Goal: Information Seeking & Learning: Learn about a topic

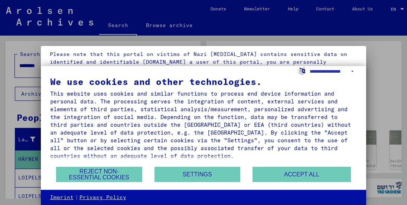
scroll to position [83, 0]
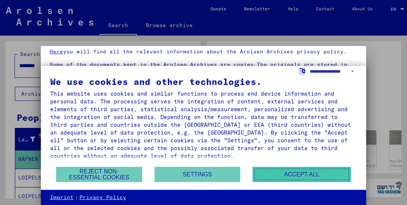
click at [287, 177] on button "Accept all" at bounding box center [302, 174] width 98 height 15
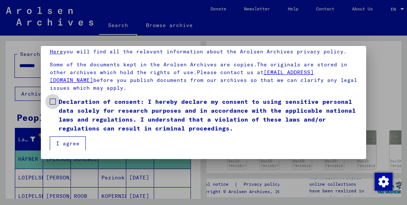
click at [51, 100] on span at bounding box center [53, 102] width 6 height 6
click at [57, 141] on button "I agree" at bounding box center [68, 144] width 36 height 14
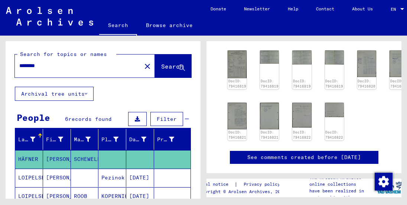
scroll to position [37, 0]
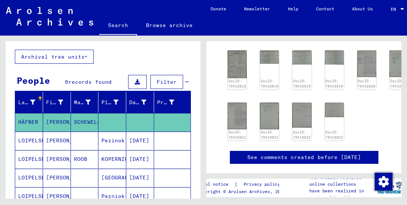
click at [37, 159] on mat-cell "LOIPELSBERGER" at bounding box center [29, 159] width 28 height 18
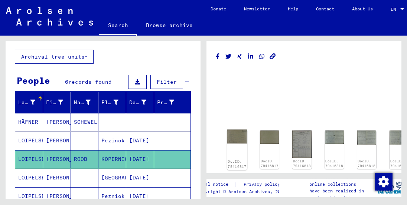
click at [237, 141] on img at bounding box center [237, 137] width 20 height 14
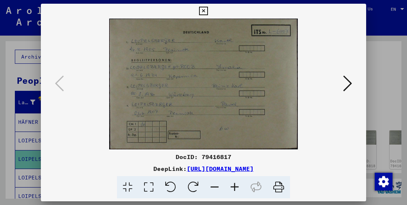
click at [235, 186] on icon at bounding box center [235, 187] width 20 height 23
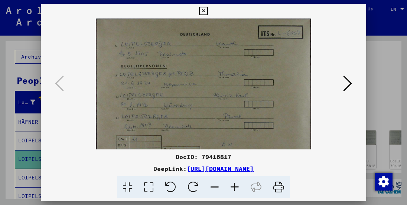
click at [235, 186] on icon at bounding box center [235, 187] width 20 height 23
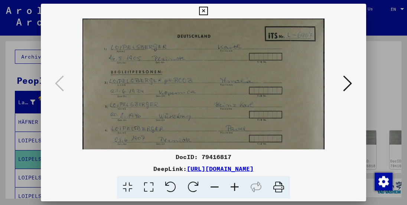
click at [235, 186] on icon at bounding box center [235, 187] width 20 height 23
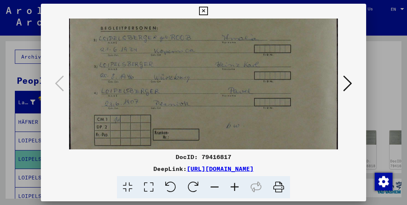
scroll to position [56, 0]
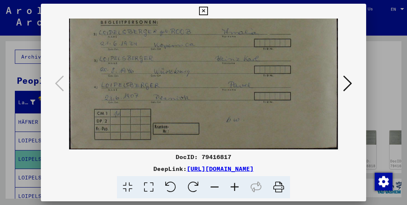
drag, startPoint x: 166, startPoint y: 113, endPoint x: 163, endPoint y: 61, distance: 52.1
click at [163, 61] on img at bounding box center [203, 56] width 269 height 187
click at [353, 84] on button at bounding box center [347, 84] width 13 height 21
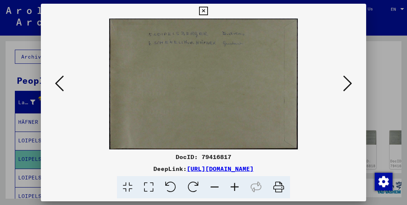
click at [350, 87] on icon at bounding box center [347, 84] width 9 height 18
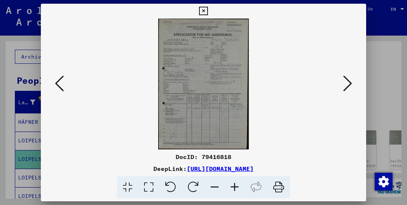
click at [350, 87] on icon at bounding box center [347, 84] width 9 height 18
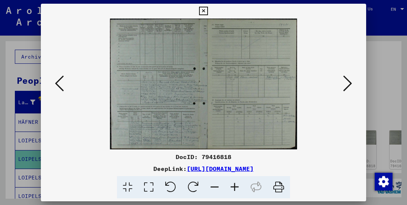
click at [350, 87] on icon at bounding box center [347, 84] width 9 height 18
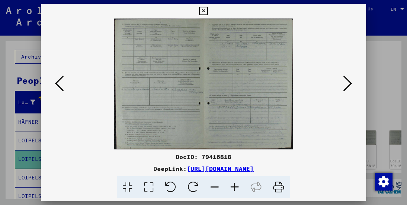
click at [350, 87] on icon at bounding box center [347, 84] width 9 height 18
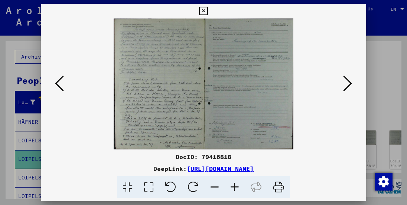
click at [239, 188] on icon at bounding box center [235, 187] width 20 height 23
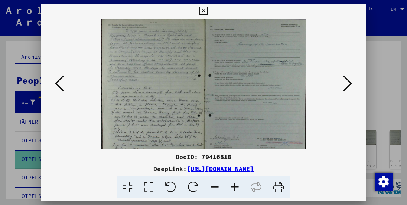
click at [239, 188] on icon at bounding box center [235, 187] width 20 height 23
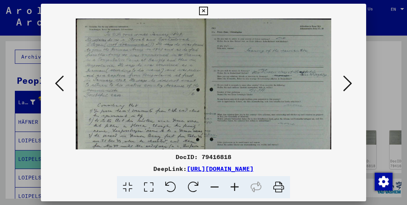
click at [239, 188] on icon at bounding box center [235, 187] width 20 height 23
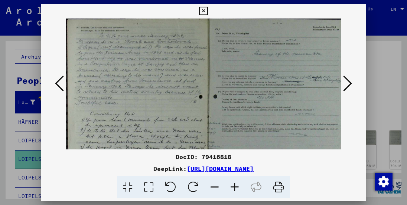
click at [239, 188] on icon at bounding box center [235, 187] width 20 height 23
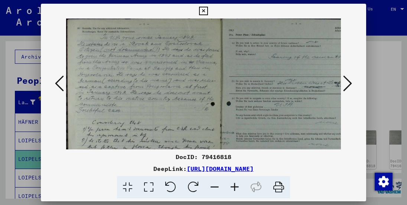
click at [239, 188] on icon at bounding box center [235, 187] width 20 height 23
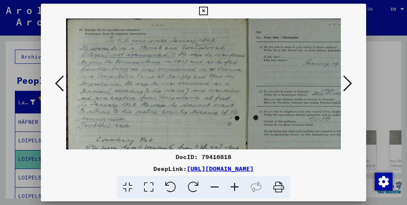
click at [239, 188] on icon at bounding box center [235, 187] width 20 height 23
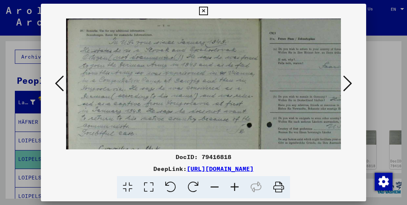
click at [239, 188] on icon at bounding box center [235, 187] width 20 height 23
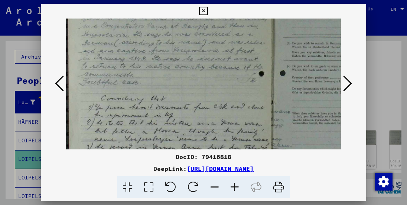
scroll to position [78, 1]
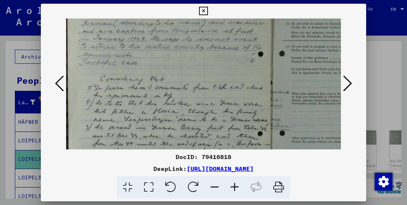
drag, startPoint x: 170, startPoint y: 100, endPoint x: 171, endPoint y: 22, distance: 78.0
click at [171, 22] on img at bounding box center [269, 89] width 408 height 298
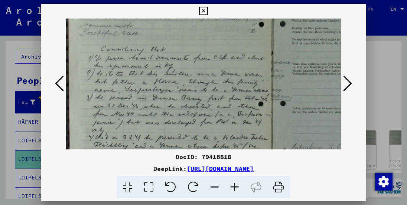
scroll to position [111, 0]
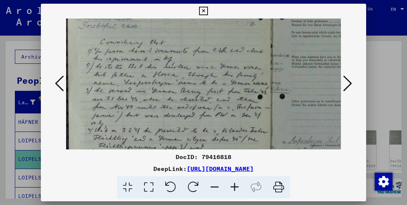
drag, startPoint x: 187, startPoint y: 110, endPoint x: 188, endPoint y: 75, distance: 34.9
click at [188, 76] on img at bounding box center [269, 52] width 408 height 298
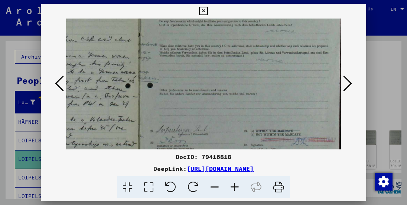
drag, startPoint x: 218, startPoint y: 114, endPoint x: 49, endPoint y: 91, distance: 170.2
click at [49, 91] on div at bounding box center [204, 84] width 326 height 131
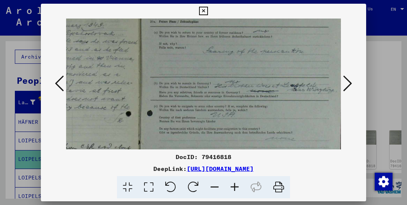
drag, startPoint x: 210, startPoint y: 64, endPoint x: 205, endPoint y: 175, distance: 110.4
click at [205, 175] on div "DocID: 79416818 DeepLink: [URL][DOMAIN_NAME]" at bounding box center [204, 101] width 326 height 195
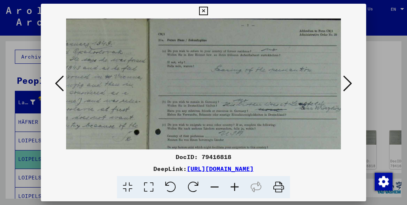
scroll to position [0, 124]
drag, startPoint x: 219, startPoint y: 91, endPoint x: 229, endPoint y: 154, distance: 63.9
click at [229, 154] on div "DocID: 79416818 DeepLink: [URL][DOMAIN_NAME]" at bounding box center [204, 101] width 326 height 195
click at [346, 83] on icon at bounding box center [347, 84] width 9 height 18
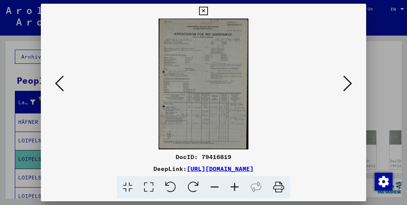
click at [346, 83] on icon at bounding box center [347, 84] width 9 height 18
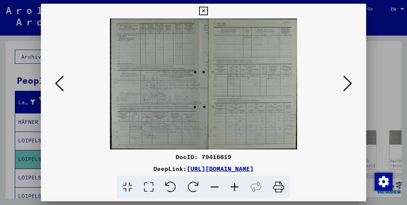
click at [346, 83] on icon at bounding box center [347, 84] width 9 height 18
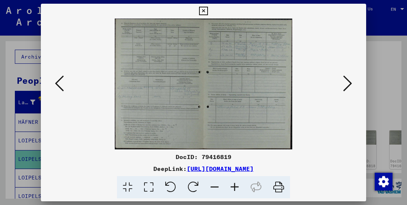
click at [346, 83] on icon at bounding box center [347, 84] width 9 height 18
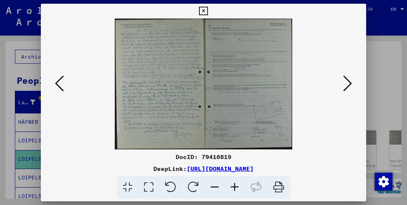
click at [346, 83] on icon at bounding box center [347, 84] width 9 height 18
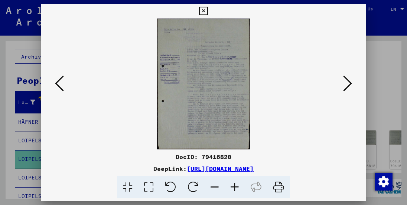
click at [346, 83] on icon at bounding box center [347, 84] width 9 height 18
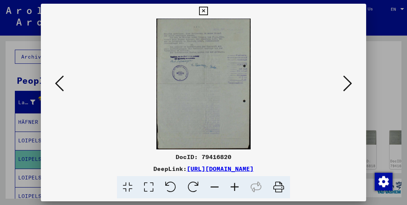
click at [62, 82] on icon at bounding box center [59, 84] width 9 height 18
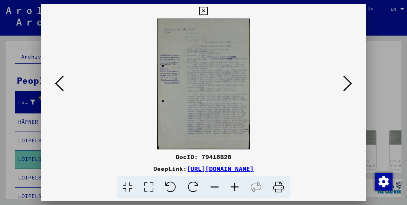
click at [236, 189] on icon at bounding box center [235, 187] width 20 height 23
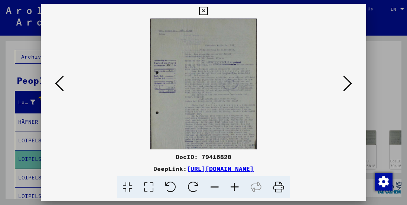
click at [236, 189] on icon at bounding box center [235, 187] width 20 height 23
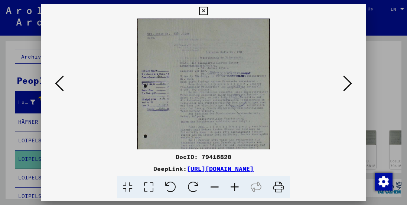
click at [236, 189] on icon at bounding box center [235, 187] width 20 height 23
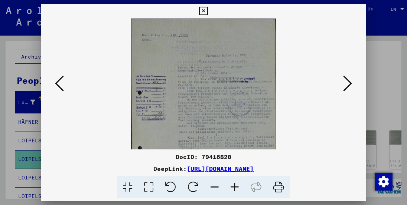
click at [236, 189] on icon at bounding box center [235, 187] width 20 height 23
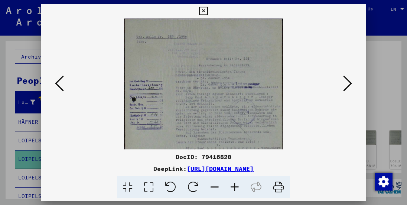
click at [236, 189] on icon at bounding box center [235, 187] width 20 height 23
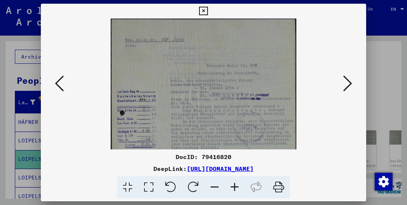
click at [236, 189] on icon at bounding box center [235, 187] width 20 height 23
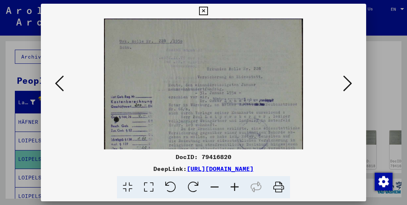
click at [236, 189] on icon at bounding box center [235, 187] width 20 height 23
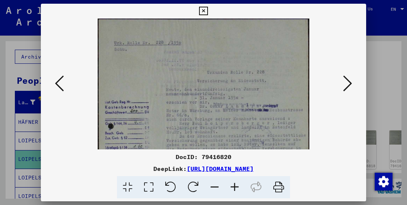
click at [236, 189] on icon at bounding box center [235, 187] width 20 height 23
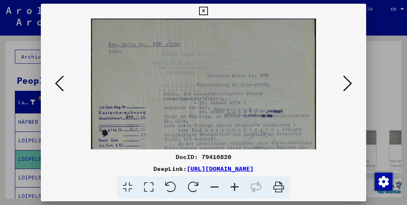
click at [236, 189] on icon at bounding box center [235, 187] width 20 height 23
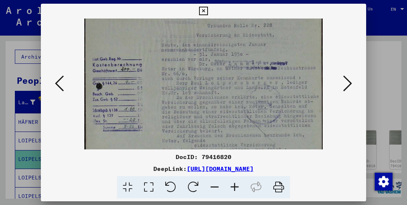
scroll to position [54, 0]
drag, startPoint x: 206, startPoint y: 129, endPoint x: 207, endPoint y: 85, distance: 43.8
click at [207, 85] on img at bounding box center [203, 132] width 238 height 335
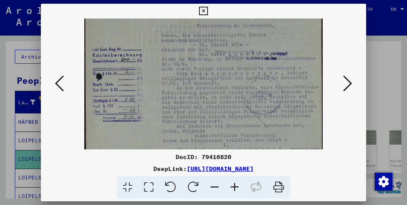
scroll to position [67, 0]
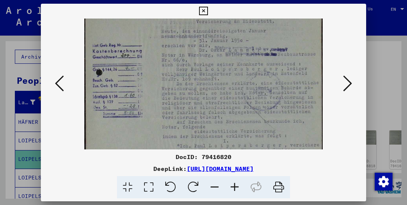
drag, startPoint x: 205, startPoint y: 123, endPoint x: 206, endPoint y: 110, distance: 13.0
click at [206, 110] on img at bounding box center [203, 118] width 238 height 335
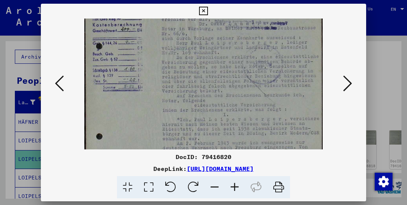
scroll to position [95, 0]
drag, startPoint x: 224, startPoint y: 121, endPoint x: 225, endPoint y: 95, distance: 26.0
click at [225, 95] on img at bounding box center [203, 90] width 238 height 335
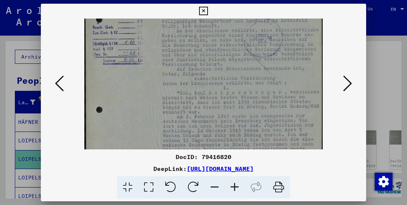
scroll to position [122, 0]
drag, startPoint x: 224, startPoint y: 128, endPoint x: 225, endPoint y: 104, distance: 23.8
click at [225, 104] on img at bounding box center [203, 63] width 238 height 335
click at [234, 186] on icon at bounding box center [235, 187] width 20 height 23
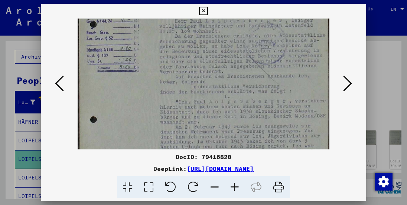
click at [234, 186] on icon at bounding box center [235, 187] width 20 height 23
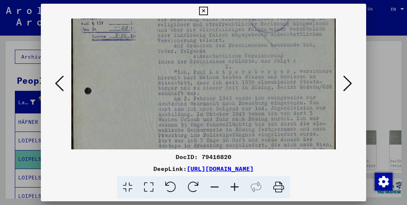
scroll to position [163, 0]
drag, startPoint x: 243, startPoint y: 136, endPoint x: 242, endPoint y: 98, distance: 37.9
click at [242, 98] on img at bounding box center [203, 41] width 265 height 372
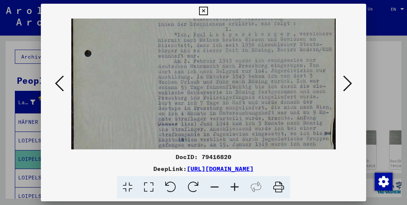
scroll to position [202, 0]
drag, startPoint x: 245, startPoint y: 130, endPoint x: 251, endPoint y: 94, distance: 35.7
click at [251, 94] on img at bounding box center [203, 3] width 265 height 372
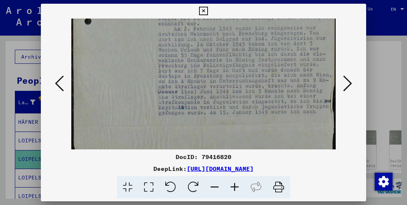
scroll to position [234, 0]
drag, startPoint x: 244, startPoint y: 123, endPoint x: 241, endPoint y: 93, distance: 29.5
click at [348, 88] on icon at bounding box center [347, 84] width 9 height 18
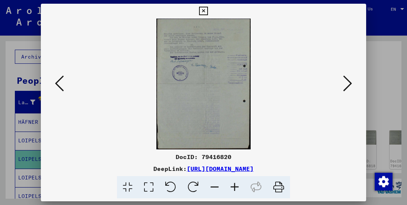
click at [236, 191] on icon at bounding box center [235, 187] width 20 height 23
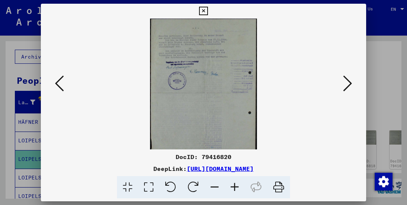
click at [236, 191] on icon at bounding box center [235, 187] width 20 height 23
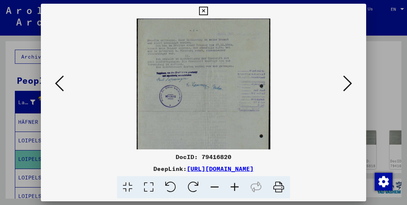
click at [236, 191] on icon at bounding box center [235, 187] width 20 height 23
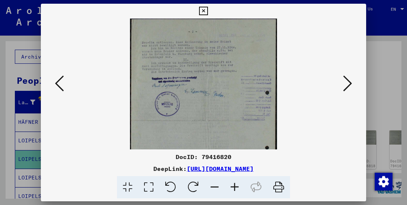
click at [236, 191] on icon at bounding box center [235, 187] width 20 height 23
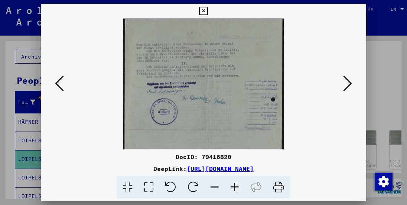
click at [236, 191] on icon at bounding box center [235, 187] width 20 height 23
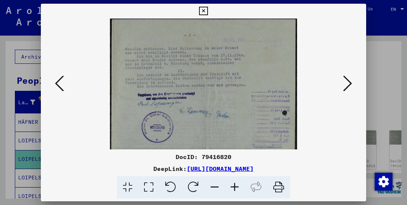
click at [236, 191] on icon at bounding box center [235, 187] width 20 height 23
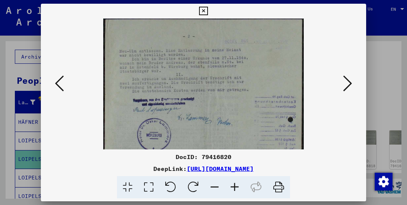
click at [236, 191] on icon at bounding box center [235, 187] width 20 height 23
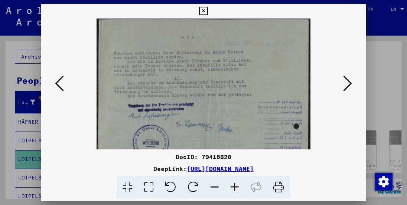
click at [236, 191] on icon at bounding box center [235, 187] width 20 height 23
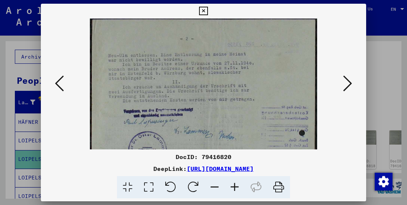
click at [236, 191] on icon at bounding box center [235, 187] width 20 height 23
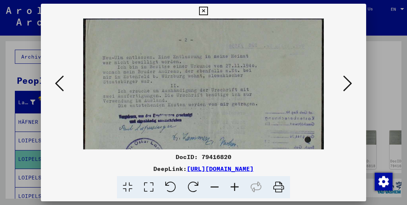
click at [236, 191] on icon at bounding box center [235, 187] width 20 height 23
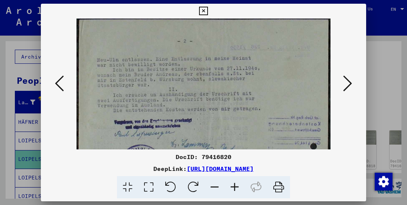
click at [236, 191] on icon at bounding box center [235, 187] width 20 height 23
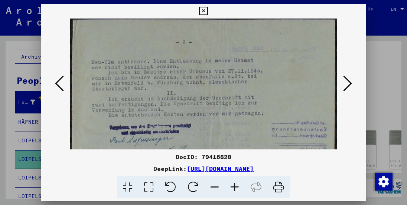
click at [236, 191] on icon at bounding box center [235, 187] width 20 height 23
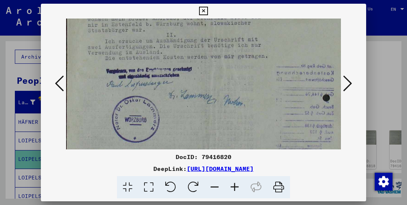
scroll to position [62, 1]
drag, startPoint x: 267, startPoint y: 118, endPoint x: 264, endPoint y: 58, distance: 61.0
click at [264, 58] on img at bounding box center [205, 151] width 280 height 391
click at [236, 189] on icon at bounding box center [235, 187] width 20 height 23
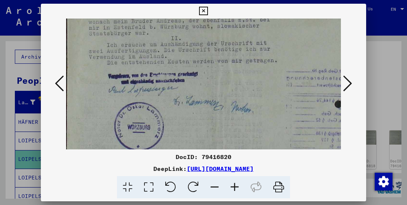
click at [236, 188] on icon at bounding box center [235, 187] width 20 height 23
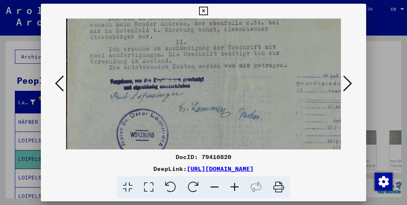
click at [348, 80] on icon at bounding box center [347, 84] width 9 height 18
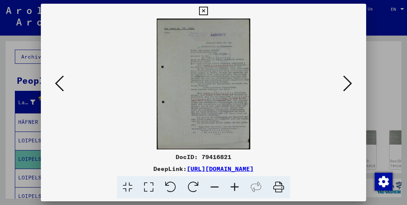
click at [221, 59] on img at bounding box center [204, 84] width 94 height 131
click at [237, 188] on icon at bounding box center [235, 187] width 20 height 23
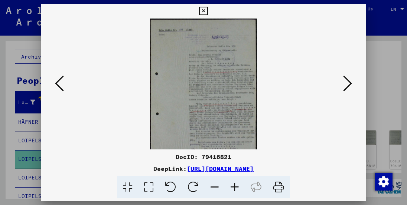
click at [237, 188] on icon at bounding box center [235, 187] width 20 height 23
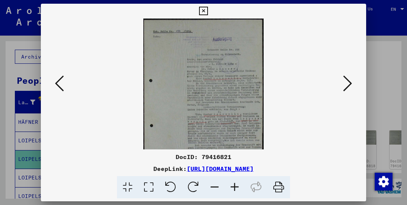
click at [237, 188] on icon at bounding box center [235, 187] width 20 height 23
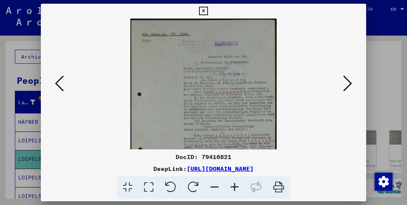
click at [237, 188] on icon at bounding box center [235, 187] width 20 height 23
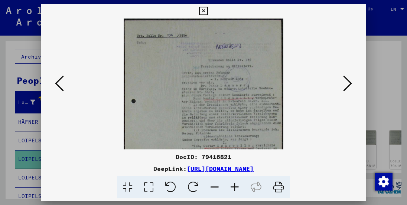
click at [237, 188] on icon at bounding box center [235, 187] width 20 height 23
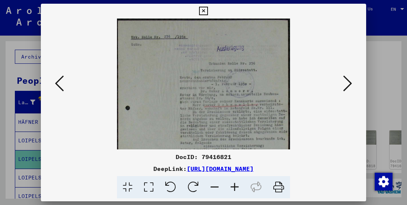
click at [237, 188] on icon at bounding box center [235, 187] width 20 height 23
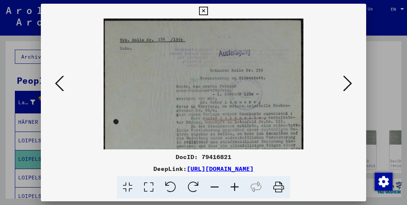
click at [237, 188] on icon at bounding box center [235, 187] width 20 height 23
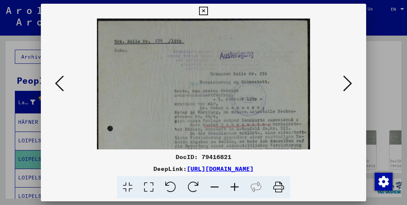
click at [237, 188] on icon at bounding box center [235, 187] width 20 height 23
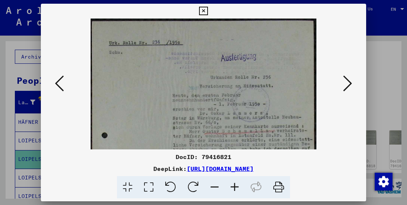
click at [237, 188] on icon at bounding box center [235, 187] width 20 height 23
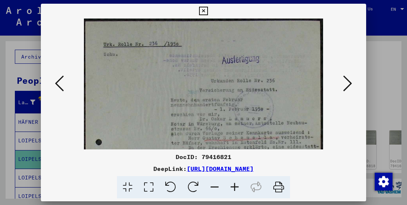
click at [237, 188] on icon at bounding box center [235, 187] width 20 height 23
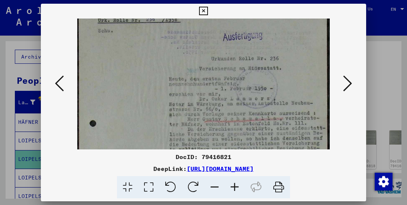
scroll to position [59, 0]
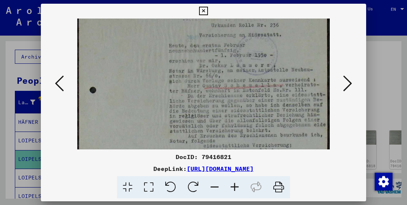
drag, startPoint x: 258, startPoint y: 127, endPoint x: 254, endPoint y: 69, distance: 58.1
click at [254, 69] on img at bounding box center [203, 137] width 253 height 354
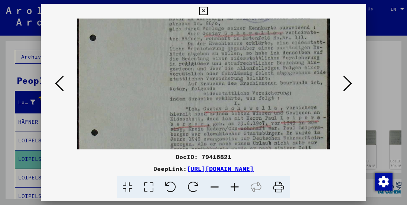
scroll to position [112, 0]
drag, startPoint x: 255, startPoint y: 113, endPoint x: 258, endPoint y: 63, distance: 49.8
click at [258, 63] on img at bounding box center [203, 83] width 253 height 354
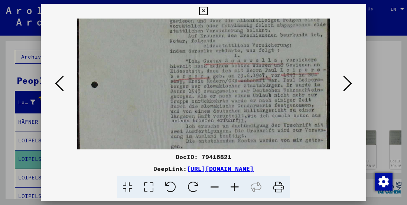
scroll to position [162, 0]
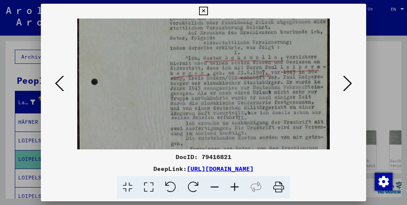
drag, startPoint x: 242, startPoint y: 136, endPoint x: 250, endPoint y: 88, distance: 48.4
click at [250, 88] on img at bounding box center [203, 33] width 253 height 354
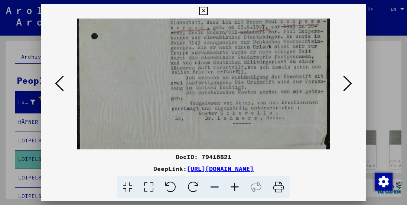
scroll to position [223, 0]
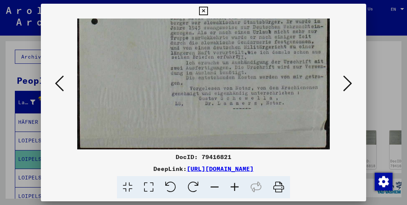
drag, startPoint x: 264, startPoint y: 127, endPoint x: 270, endPoint y: 64, distance: 62.7
click at [347, 81] on icon at bounding box center [347, 84] width 9 height 18
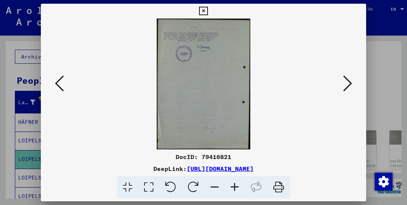
scroll to position [0, 0]
click at [347, 81] on icon at bounding box center [347, 84] width 9 height 18
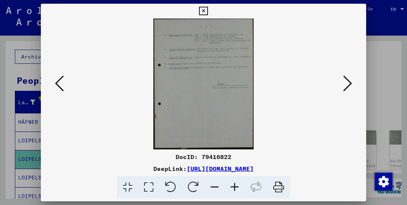
click at [234, 188] on icon at bounding box center [235, 187] width 20 height 23
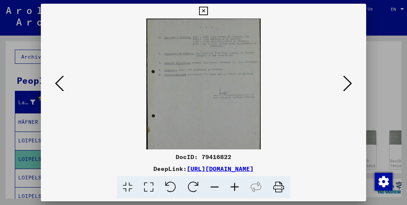
click at [234, 188] on icon at bounding box center [235, 187] width 20 height 23
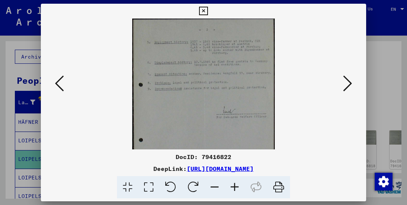
click at [234, 188] on icon at bounding box center [235, 187] width 20 height 23
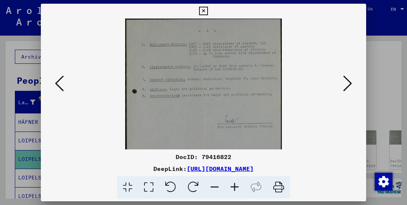
click at [234, 188] on icon at bounding box center [235, 187] width 20 height 23
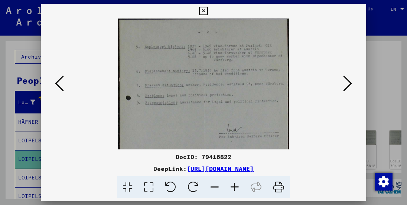
click at [234, 188] on icon at bounding box center [235, 187] width 20 height 23
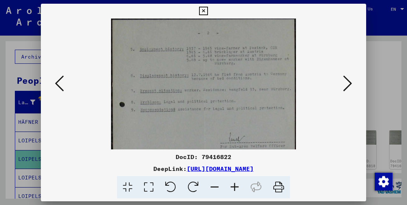
click at [234, 188] on icon at bounding box center [235, 187] width 20 height 23
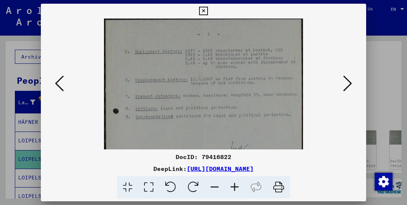
click at [234, 188] on icon at bounding box center [235, 187] width 20 height 23
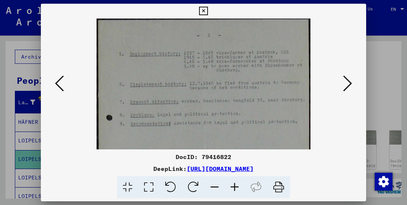
click at [349, 81] on icon at bounding box center [347, 84] width 9 height 18
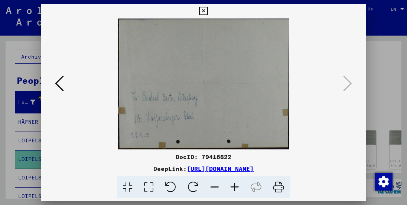
click at [385, 89] on div at bounding box center [203, 102] width 407 height 205
